Goal: Information Seeking & Learning: Learn about a topic

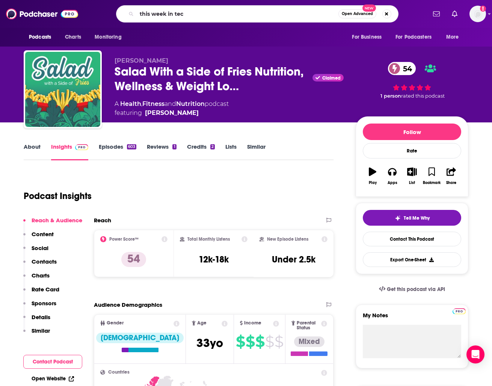
type input "this week in tech"
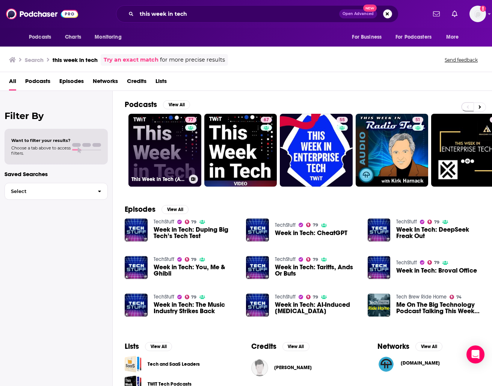
click at [187, 142] on div "77" at bounding box center [191, 146] width 13 height 58
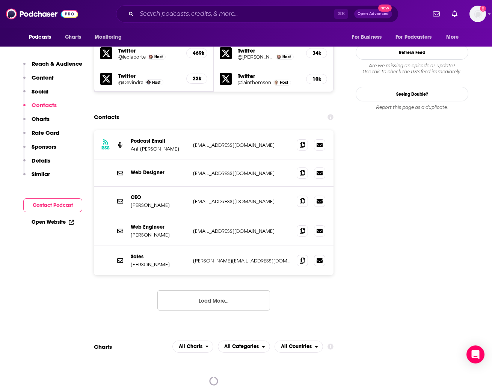
scroll to position [740, 0]
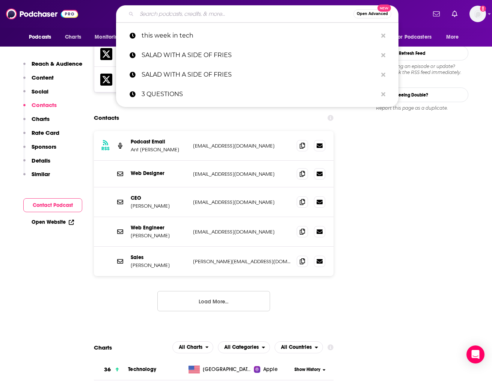
click at [245, 13] on input "Search podcasts, credits, & more..." at bounding box center [245, 14] width 217 height 12
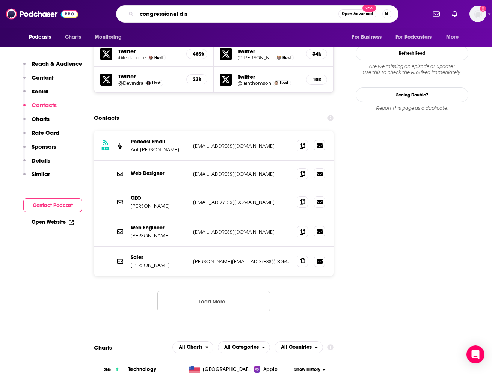
type input "congressional dish"
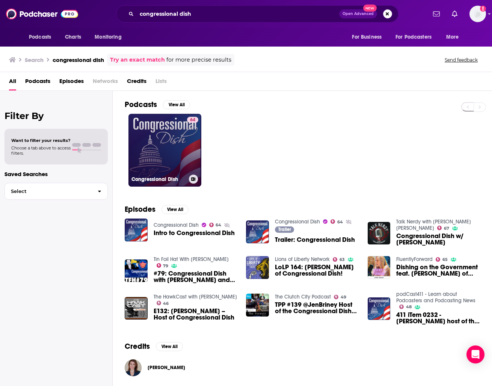
click at [190, 142] on div "64" at bounding box center [192, 146] width 11 height 58
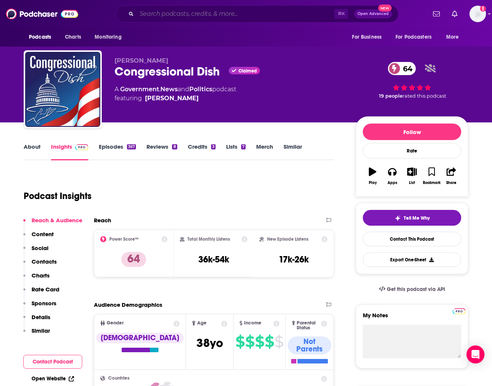
click at [255, 16] on input "Search podcasts, credits, & more..." at bounding box center [235, 14] width 197 height 12
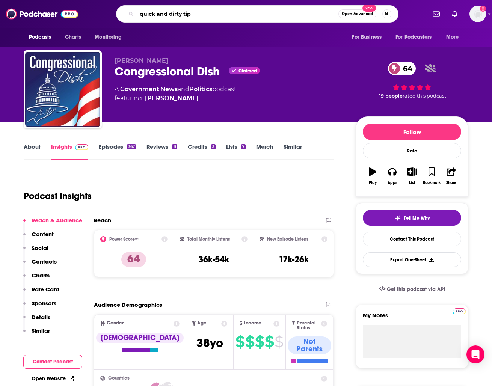
type input "quick and dirty tips"
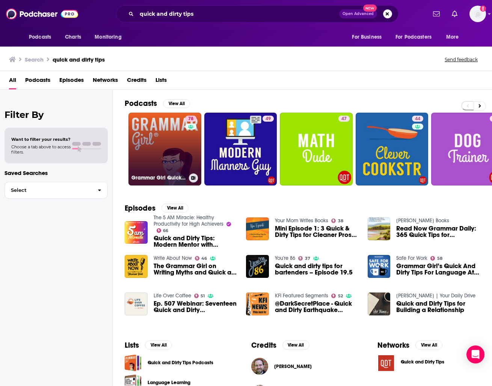
click at [161, 156] on link "78 Grammar Girl Quick and Dirty Tips for Better Writing" at bounding box center [164, 149] width 73 height 73
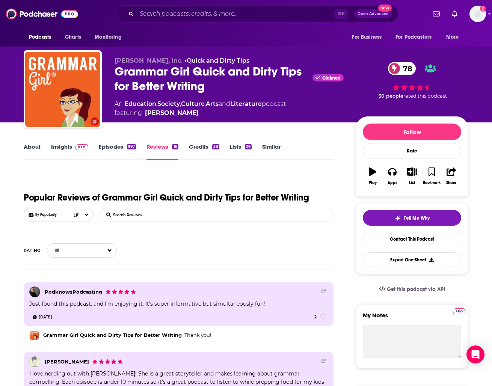
click at [59, 144] on link "Insights" at bounding box center [69, 151] width 37 height 17
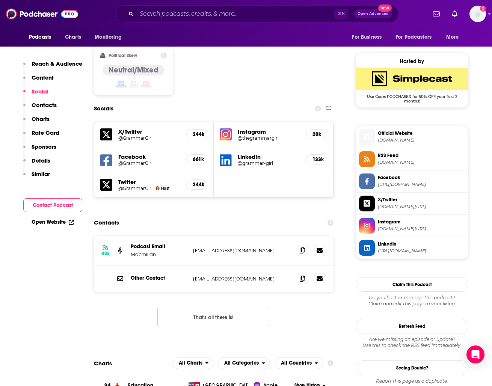
scroll to position [610, 0]
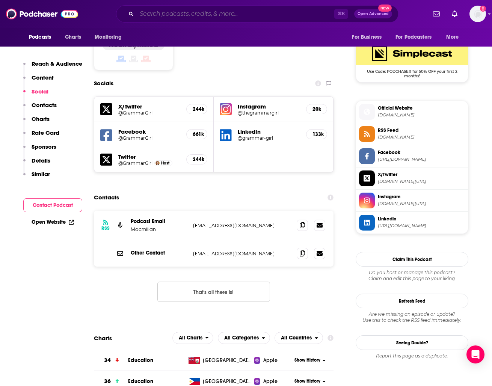
click at [223, 15] on input "Search podcasts, credits, & more..." at bounding box center [235, 14] width 197 height 12
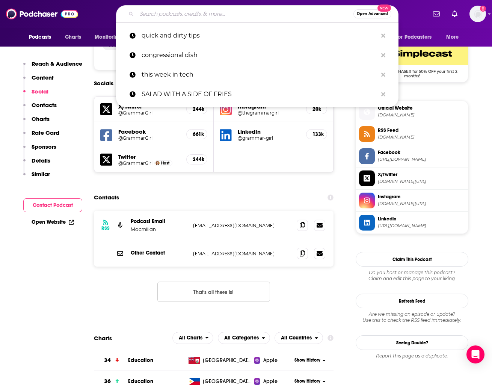
type input "p"
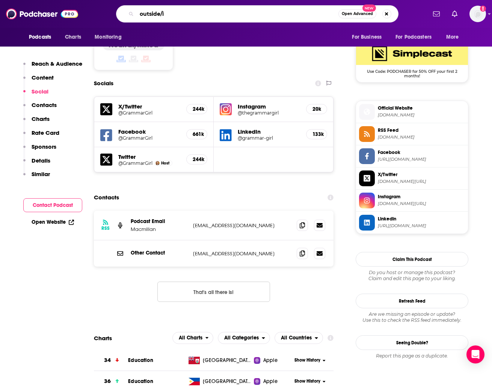
type input "outside/in"
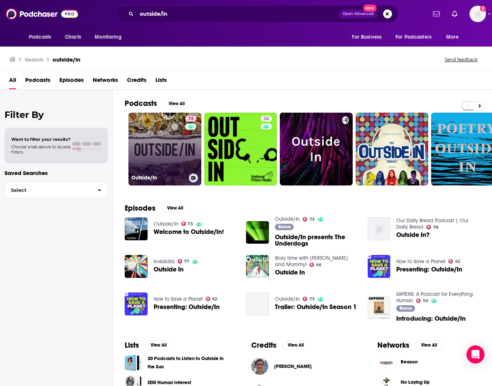
click at [180, 139] on link "73 Outside/In" at bounding box center [164, 149] width 73 height 73
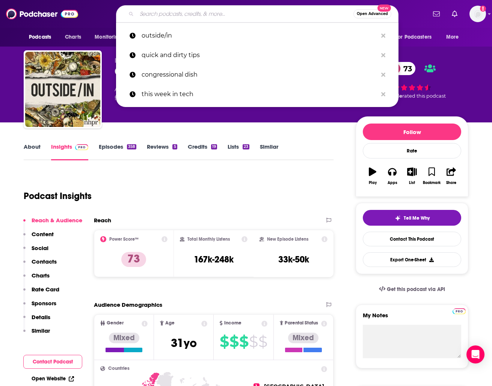
click at [184, 17] on input "Search podcasts, credits, & more..." at bounding box center [245, 14] width 217 height 12
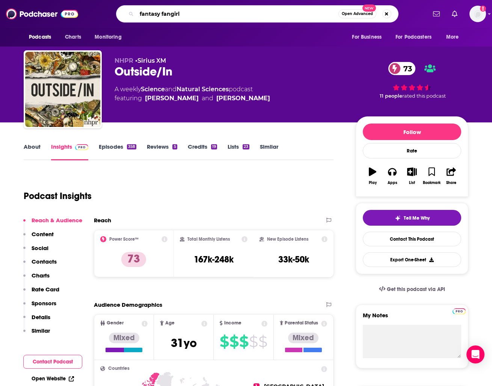
type input "fantasy fangirls"
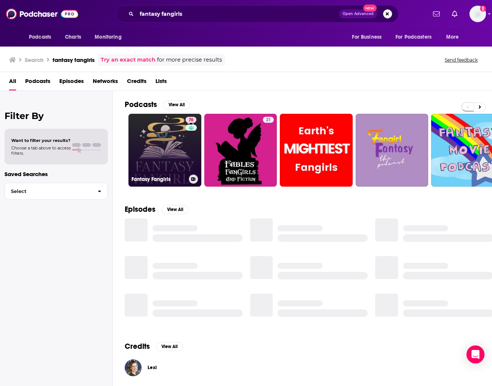
click at [184, 145] on link "76 Fantasy Fangirls" at bounding box center [164, 150] width 73 height 73
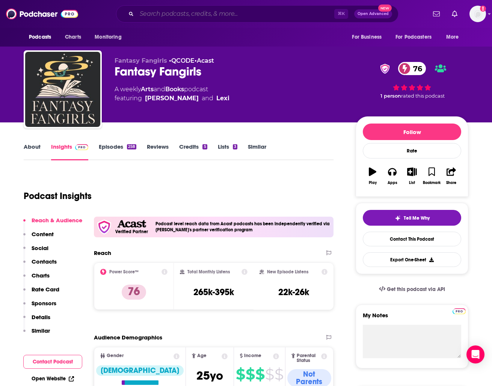
click at [251, 16] on input "Search podcasts, credits, & more..." at bounding box center [235, 14] width 197 height 12
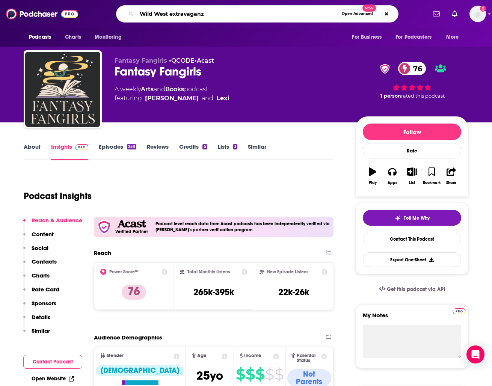
type input "Wild West extravaganza"
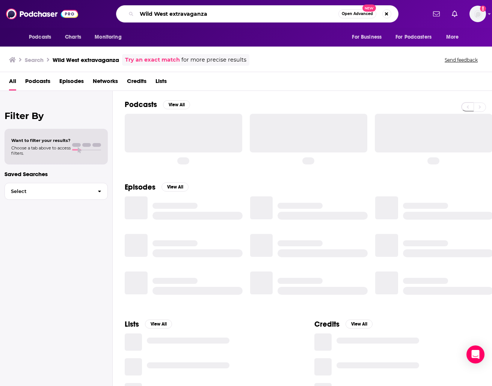
click at [220, 14] on input "Wild West extravaganza" at bounding box center [238, 14] width 202 height 12
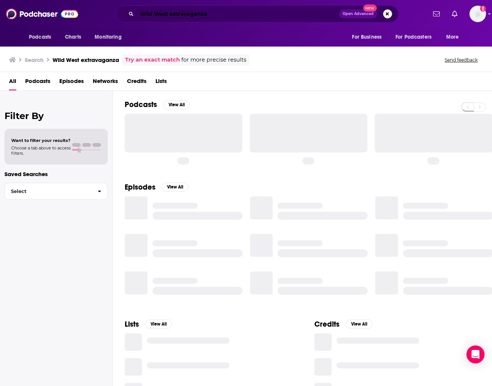
click at [212, 14] on input "Wild West extravaganza" at bounding box center [238, 14] width 202 height 12
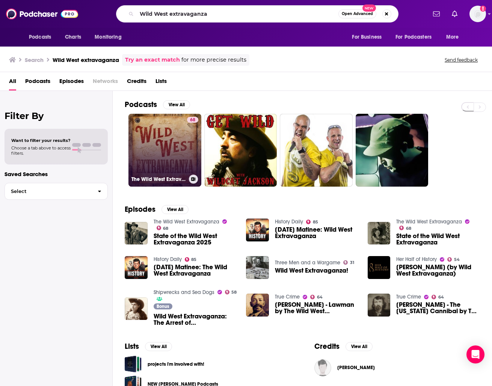
click at [181, 121] on link "68 The Wild West Extravaganza" at bounding box center [164, 150] width 73 height 73
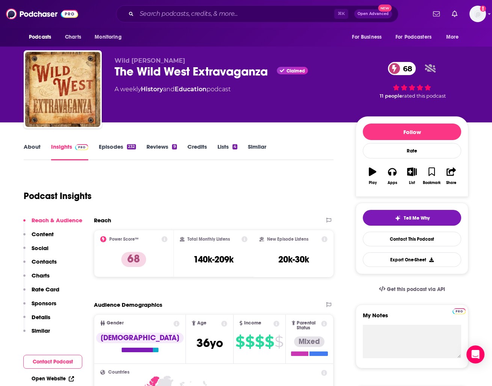
click at [153, 114] on div "Wild [PERSON_NAME] The Wild West Extravaganza Claimed 68 A weekly History and E…" at bounding box center [228, 87] width 229 height 60
click at [161, 18] on input "Search podcasts, credits, & more..." at bounding box center [235, 14] width 197 height 12
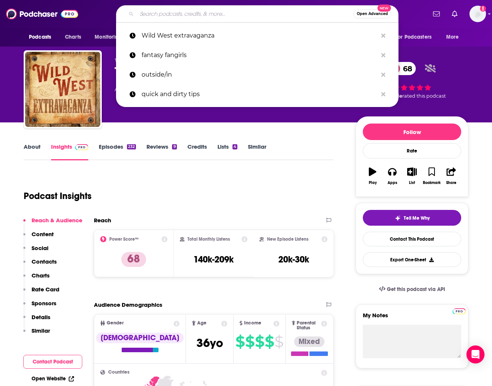
click at [197, 173] on div "Podcast Insights" at bounding box center [176, 191] width 304 height 38
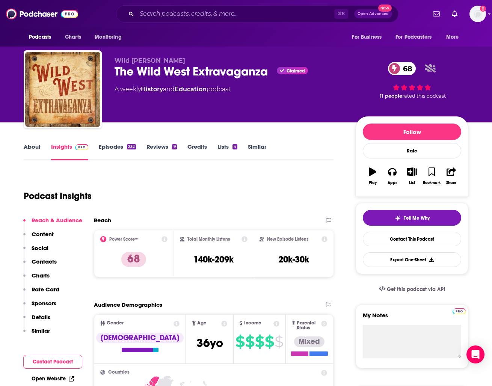
scroll to position [10, 0]
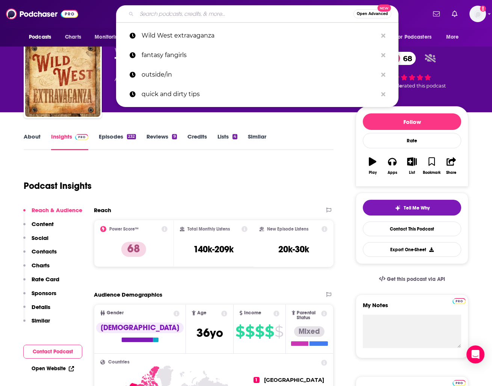
click at [253, 11] on input "Search podcasts, credits, & more..." at bounding box center [245, 14] width 217 height 12
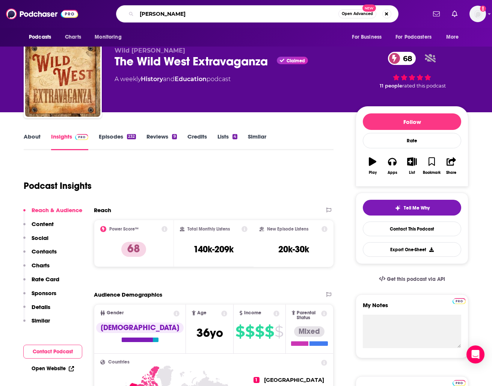
type input "[PERSON_NAME]"
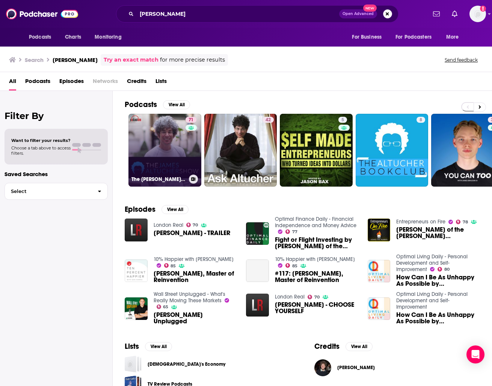
click at [181, 135] on link "71 The [PERSON_NAME] Show" at bounding box center [164, 150] width 73 height 73
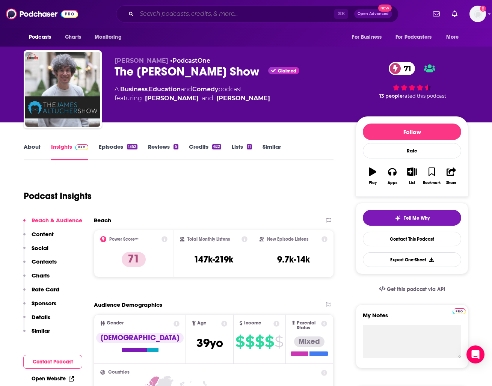
click at [270, 17] on input "Search podcasts, credits, & more..." at bounding box center [235, 14] width 197 height 12
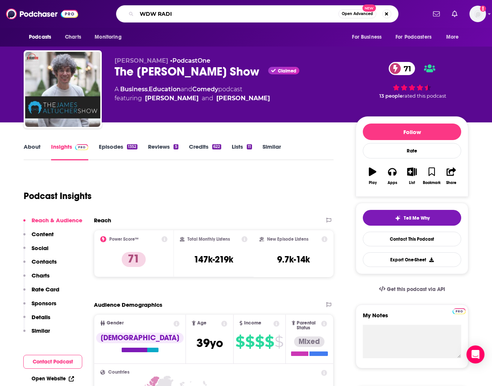
type input "WDW RADIO"
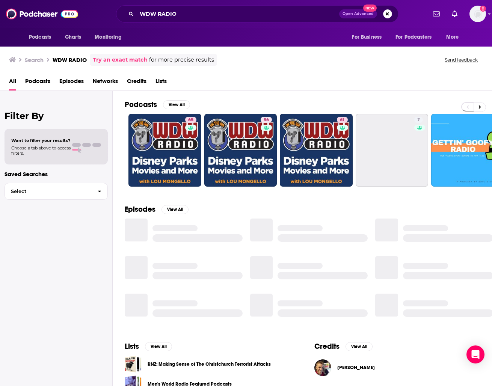
click at [175, 148] on link "65" at bounding box center [164, 150] width 73 height 73
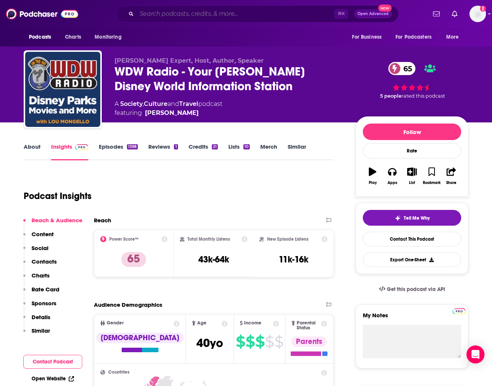
click at [194, 12] on input "Search podcasts, credits, & more..." at bounding box center [235, 14] width 197 height 12
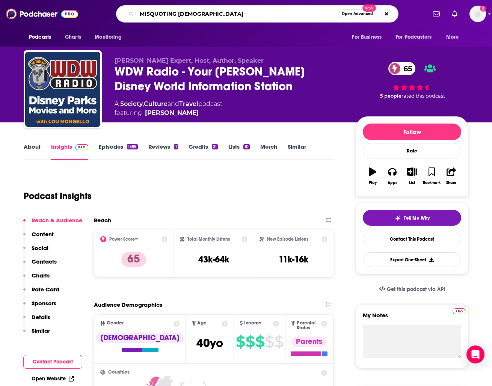
type input "MISQUOTING [DEMOGRAPHIC_DATA]"
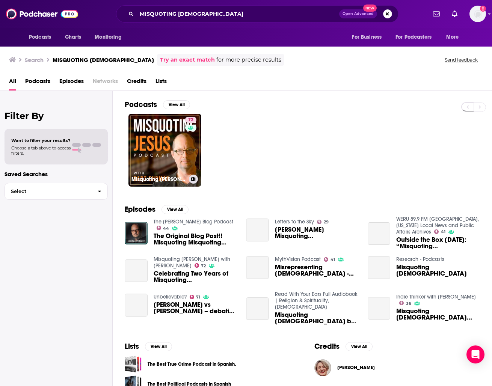
click at [185, 135] on div "72" at bounding box center [191, 146] width 13 height 58
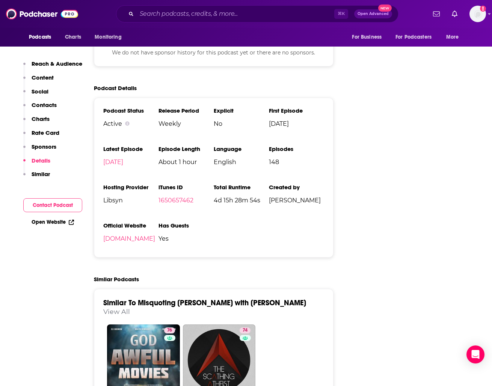
scroll to position [1073, 0]
